Goal: Transaction & Acquisition: Subscribe to service/newsletter

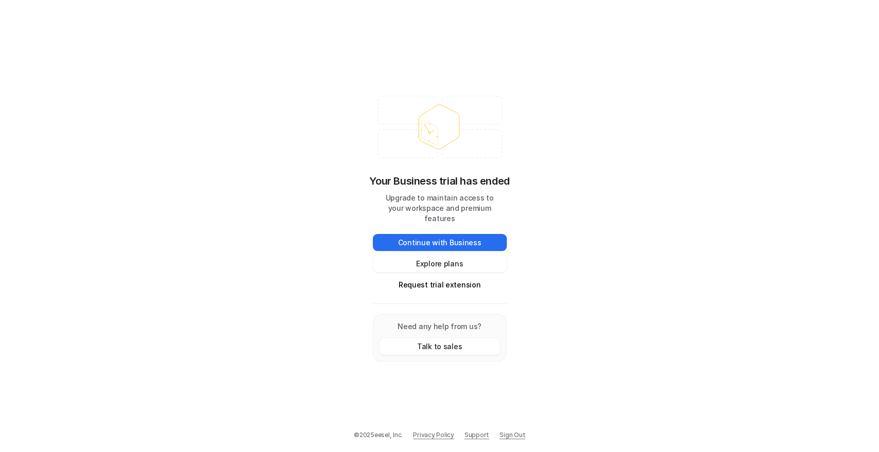
click at [502, 435] on link "Sign Out" at bounding box center [512, 435] width 26 height 9
click at [440, 255] on button "Explore plans" at bounding box center [440, 263] width 134 height 17
click at [235, 143] on div "Your Business trial has ended Upgrade to maintain access to your workspace and …" at bounding box center [439, 226] width 879 height 452
click at [222, 155] on div "Your Business trial has ended Upgrade to maintain access to your workspace and …" at bounding box center [439, 226] width 879 height 452
click at [253, 171] on div "Your Business trial has ended Upgrade to maintain access to your workspace and …" at bounding box center [439, 226] width 879 height 452
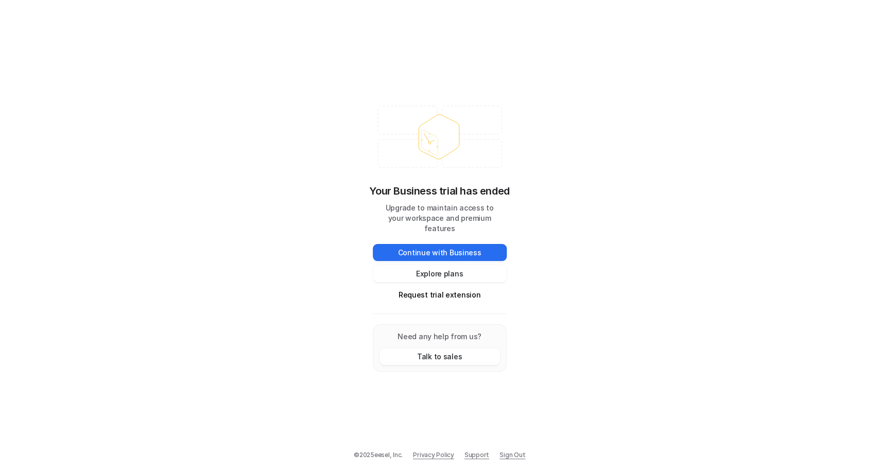
drag, startPoint x: 226, startPoint y: 96, endPoint x: 220, endPoint y: 75, distance: 21.5
click at [226, 96] on div "Your Business trial has ended Upgrade to maintain access to your workspace and …" at bounding box center [439, 236] width 879 height 472
drag, startPoint x: 210, startPoint y: 4, endPoint x: 208, endPoint y: -11, distance: 15.1
